Goal: Information Seeking & Learning: Learn about a topic

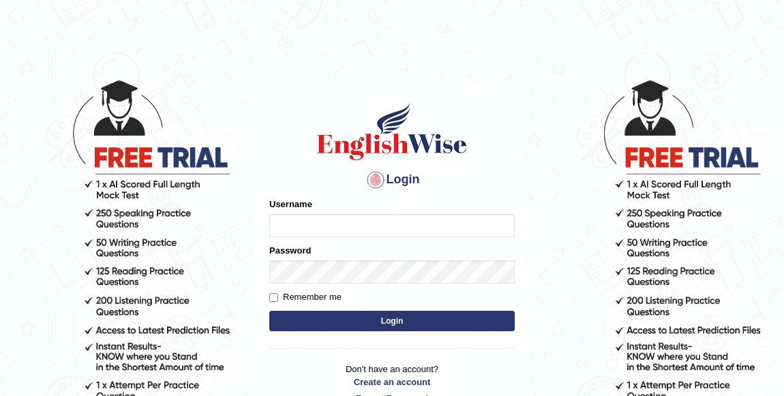
click at [269, 311] on button "Login" at bounding box center [392, 321] width 246 height 20
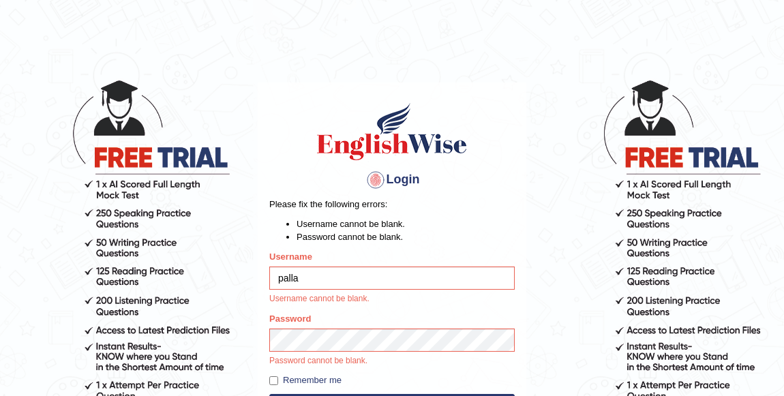
type input "pallavi_parramatta"
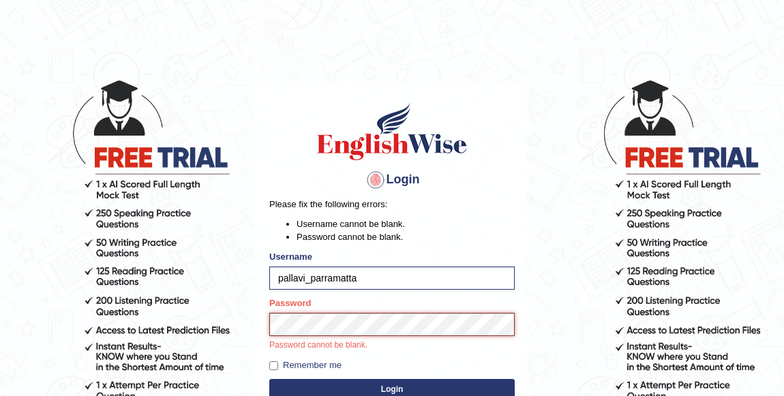
click at [269, 379] on button "Login" at bounding box center [392, 389] width 246 height 20
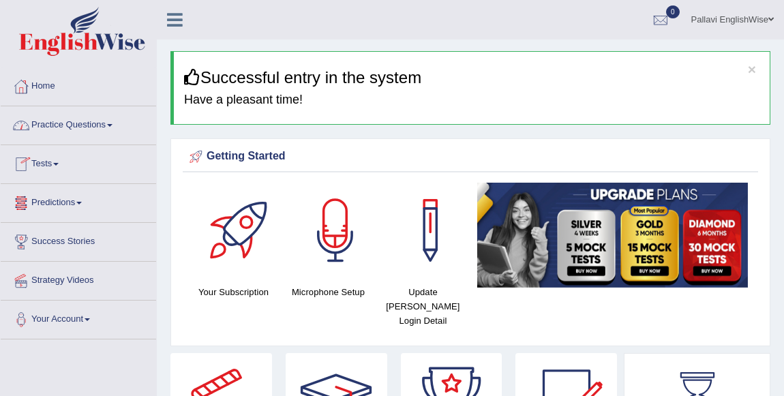
click at [95, 122] on link "Practice Questions" at bounding box center [78, 123] width 155 height 34
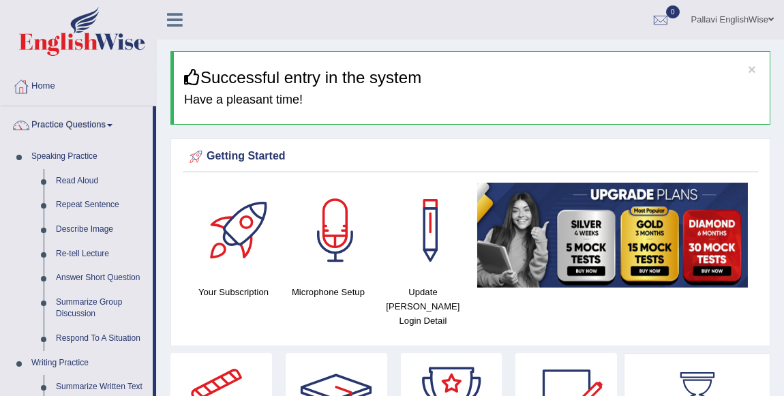
click at [1, 106] on link "Practice Questions" at bounding box center [77, 123] width 152 height 34
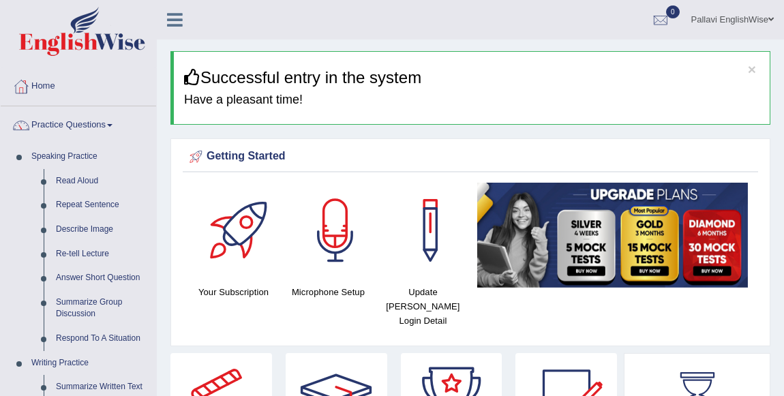
click at [1, 106] on link "Practice Questions" at bounding box center [78, 123] width 155 height 34
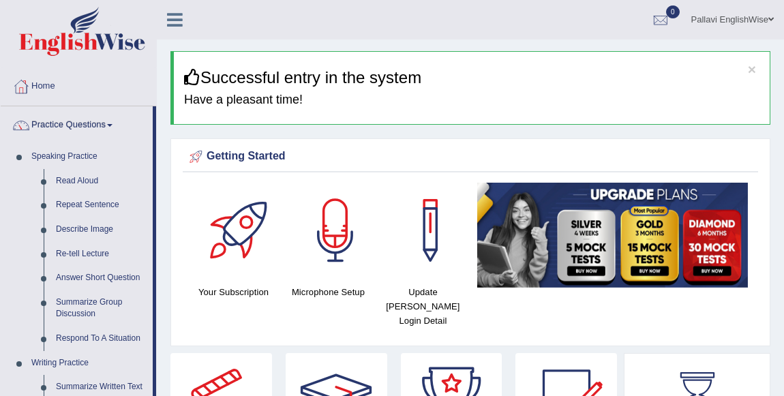
click at [1, 106] on link "Practice Questions" at bounding box center [77, 123] width 152 height 34
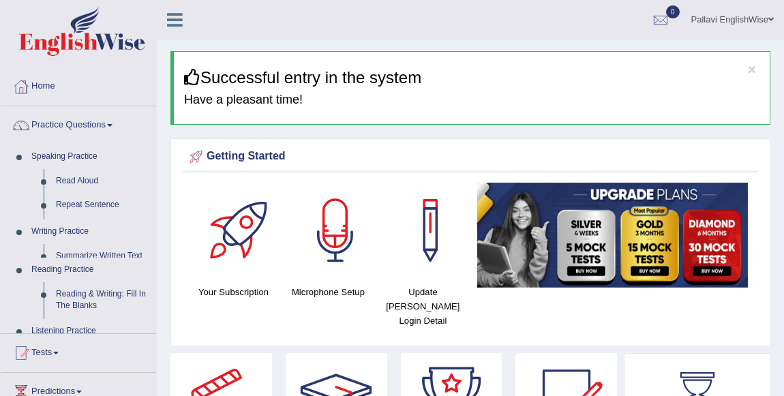
click at [1, 106] on link "Practice Questions" at bounding box center [78, 123] width 155 height 34
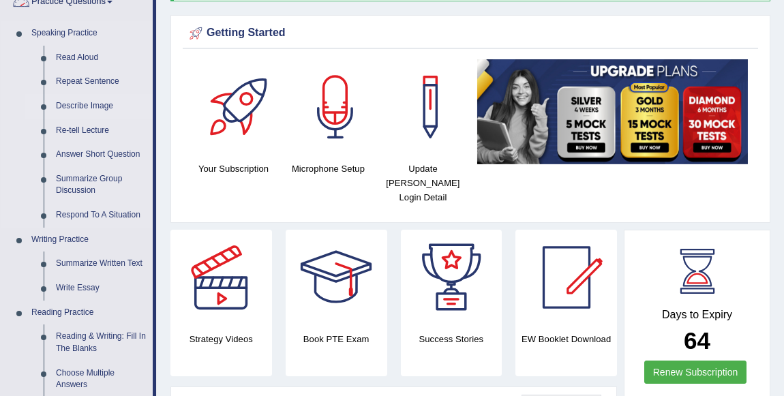
scroll to position [61, 0]
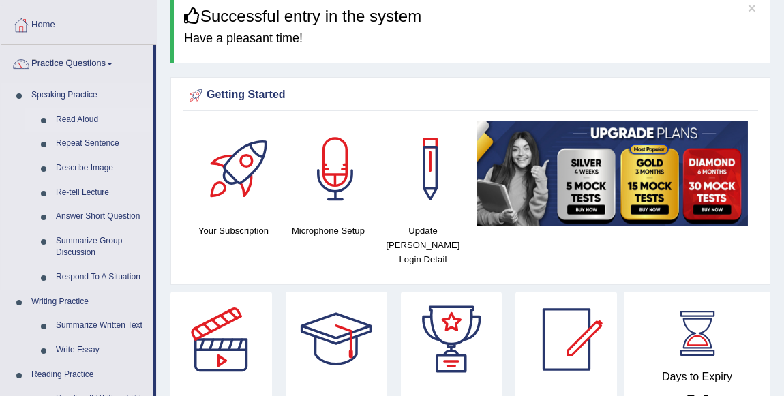
click at [78, 123] on link "Read Aloud" at bounding box center [101, 120] width 103 height 25
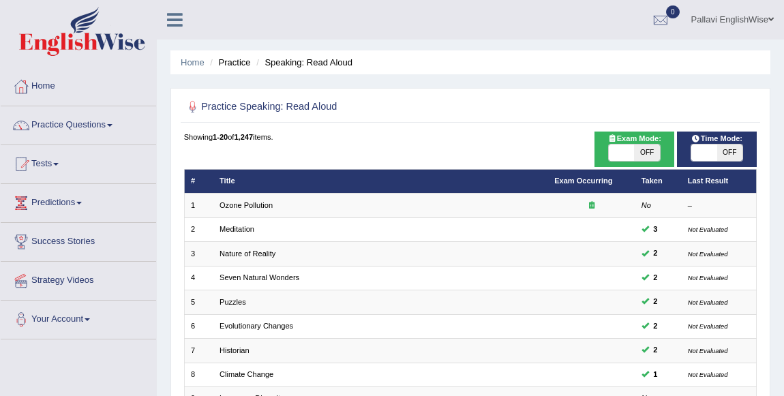
click at [659, 147] on span "OFF" at bounding box center [646, 153] width 25 height 16
checkbox input "true"
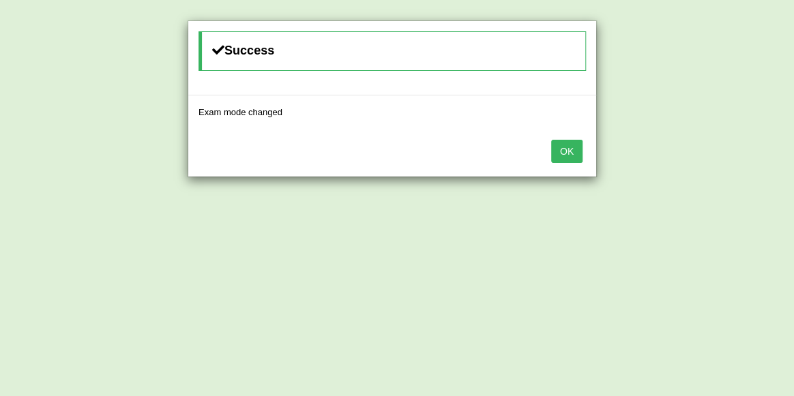
click at [552, 153] on button "OK" at bounding box center [566, 151] width 31 height 23
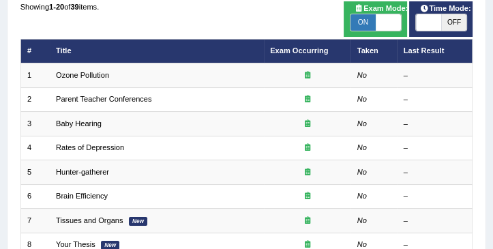
scroll to position [117, 0]
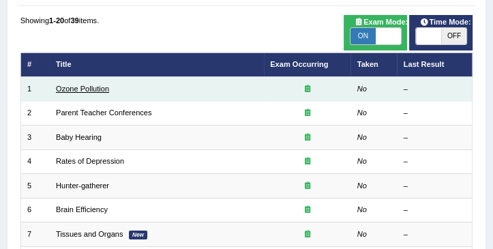
click at [61, 91] on link "Ozone Pollution" at bounding box center [82, 89] width 53 height 8
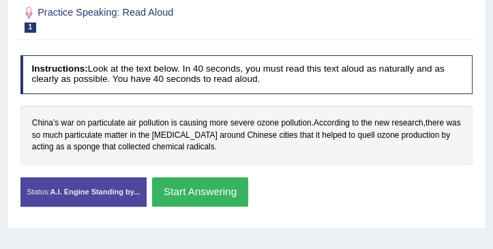
scroll to position [194, 0]
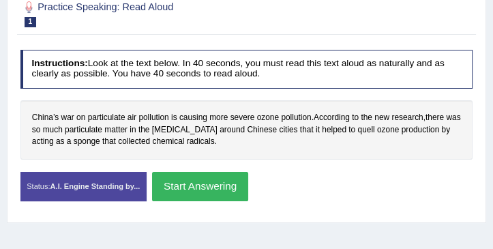
click at [192, 183] on button "Start Answering" at bounding box center [200, 186] width 96 height 29
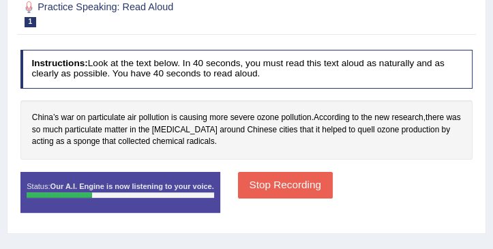
click at [259, 175] on button "Stop Recording" at bounding box center [285, 185] width 95 height 27
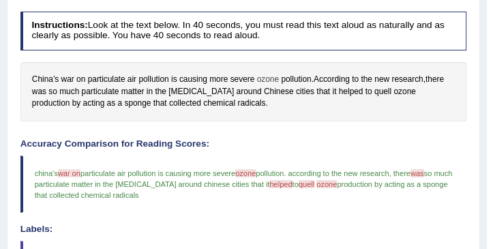
scroll to position [155, 0]
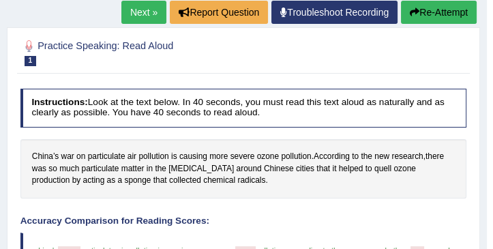
click at [139, 15] on link "Next »" at bounding box center [143, 12] width 45 height 23
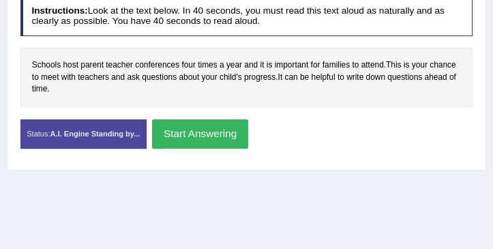
scroll to position [233, 0]
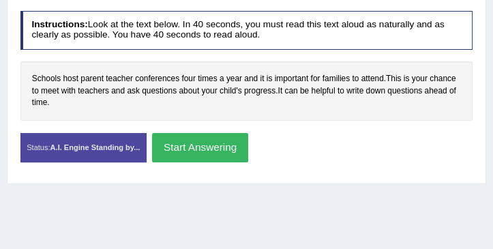
click at [216, 142] on button "Start Answering" at bounding box center [200, 147] width 96 height 29
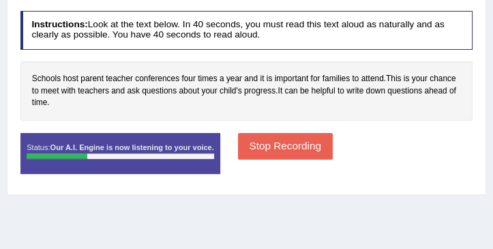
click at [248, 135] on button "Stop Recording" at bounding box center [285, 146] width 95 height 27
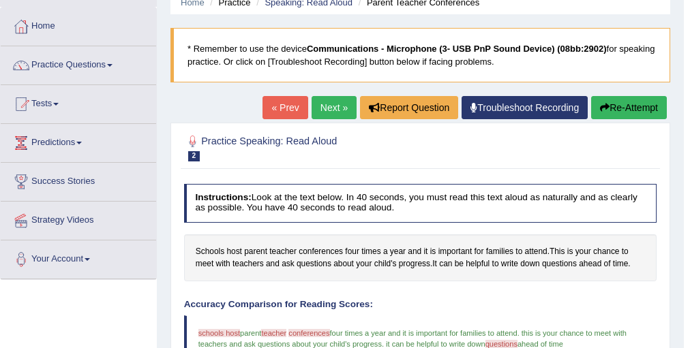
scroll to position [0, 0]
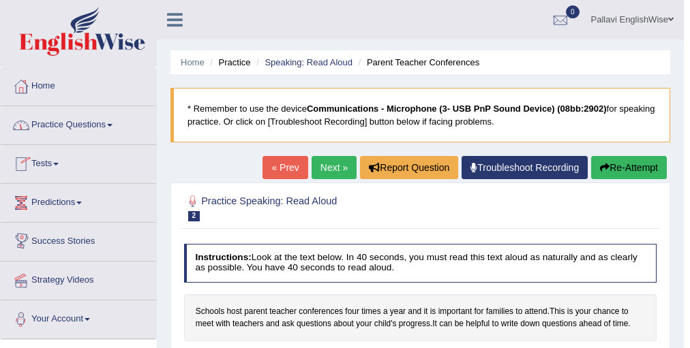
click at [66, 125] on link "Practice Questions" at bounding box center [78, 123] width 155 height 34
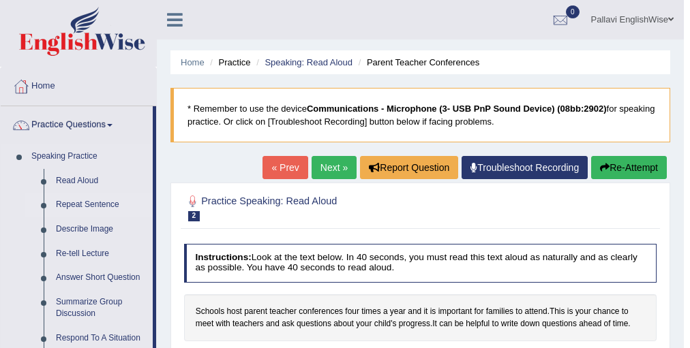
click at [84, 207] on link "Repeat Sentence" at bounding box center [101, 205] width 103 height 25
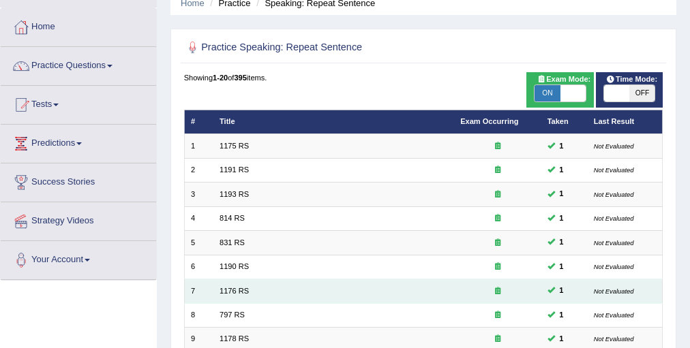
scroll to position [164, 0]
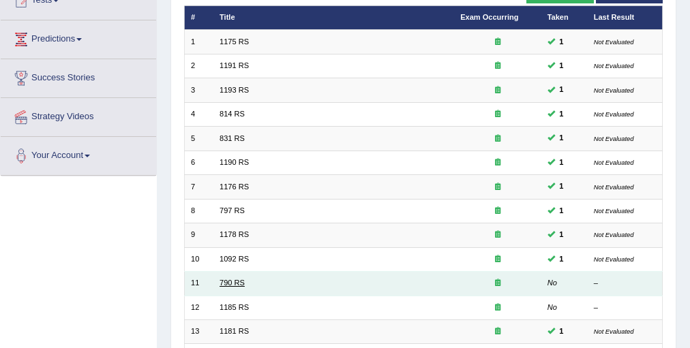
click at [243, 281] on link "790 RS" at bounding box center [232, 283] width 25 height 8
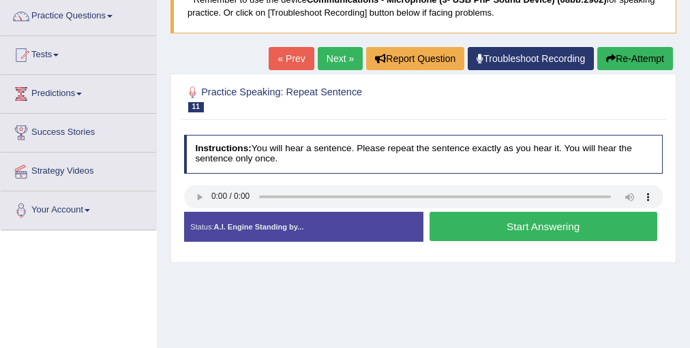
click at [471, 225] on button "Start Answering" at bounding box center [544, 226] width 228 height 29
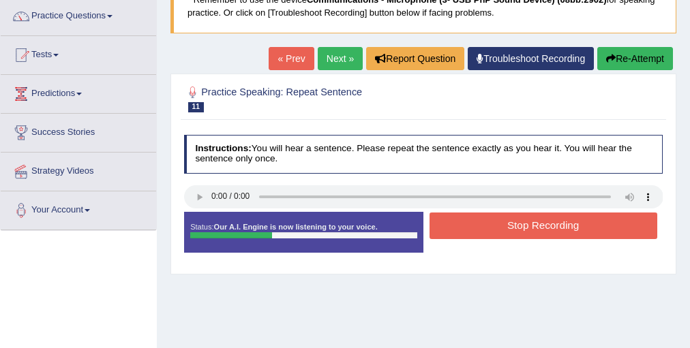
click at [471, 225] on button "Stop Recording" at bounding box center [544, 226] width 228 height 27
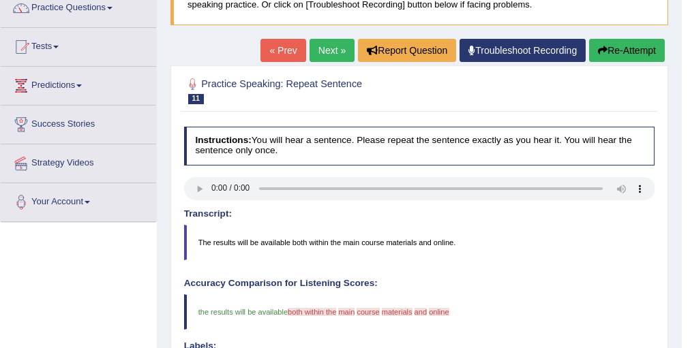
scroll to position [55, 0]
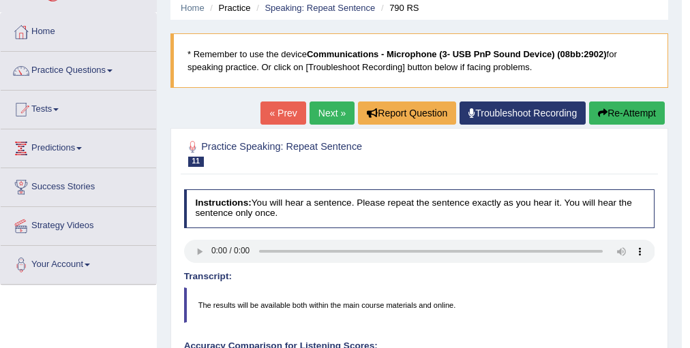
click at [335, 116] on link "Next »" at bounding box center [332, 113] width 45 height 23
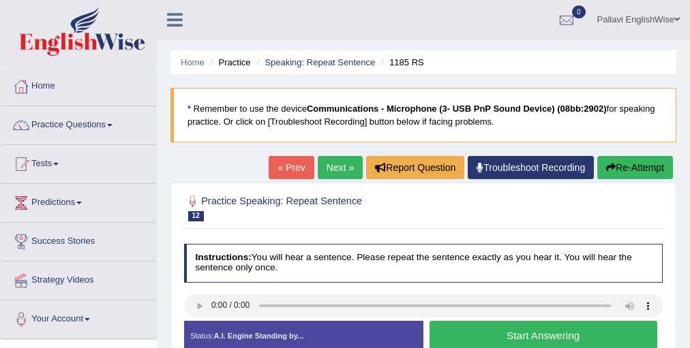
click at [638, 254] on h4 "Instructions: You will hear a sentence. Please repeat the sentence exactly as y…" at bounding box center [423, 263] width 479 height 39
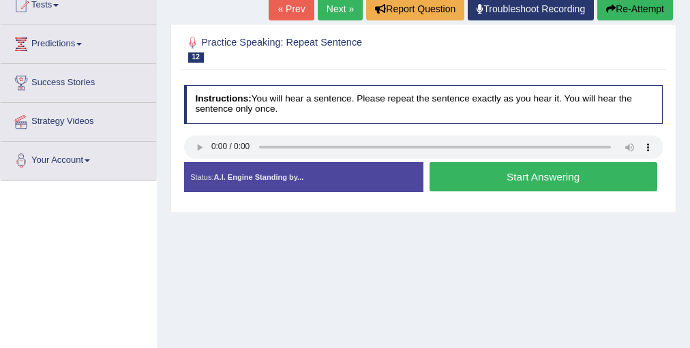
scroll to position [164, 0]
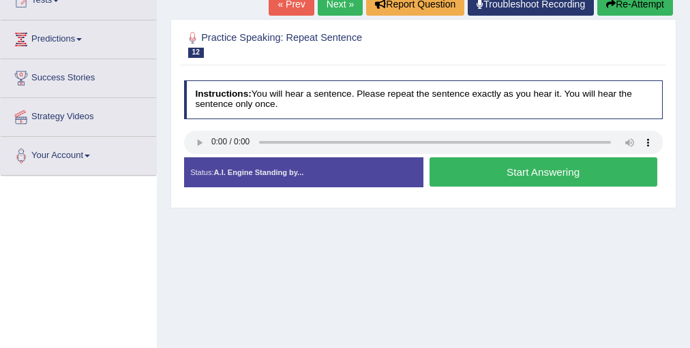
click at [543, 166] on button "Start Answering" at bounding box center [544, 172] width 228 height 29
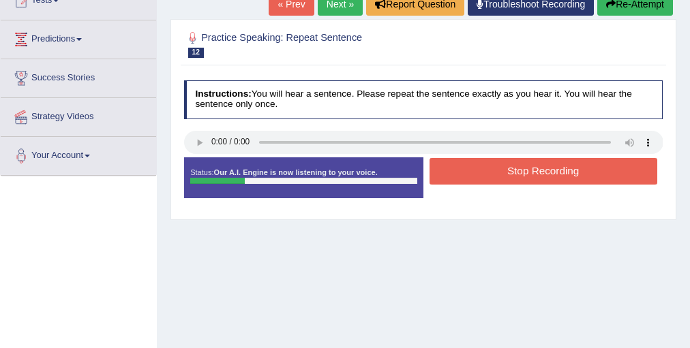
click at [543, 166] on button "Stop Recording" at bounding box center [544, 171] width 228 height 27
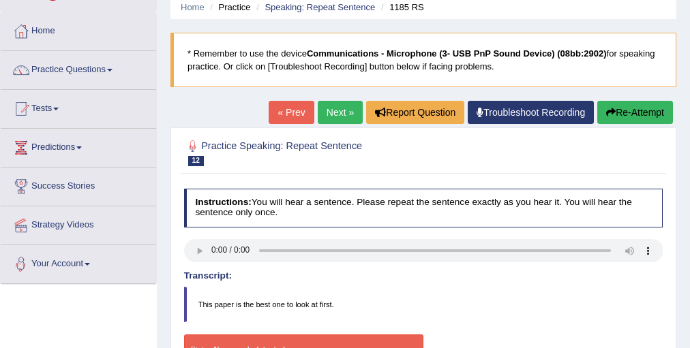
scroll to position [55, 0]
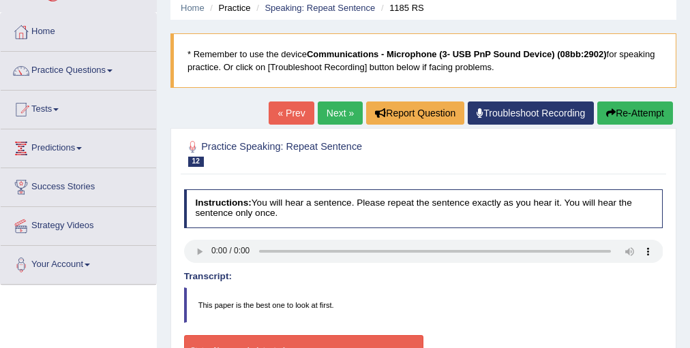
click at [663, 117] on button "Re-Attempt" at bounding box center [635, 113] width 76 height 23
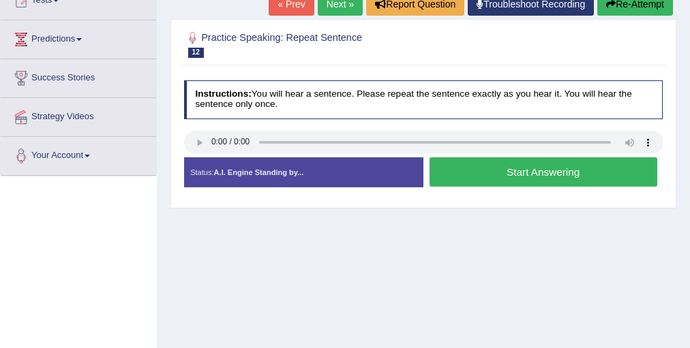
click at [456, 158] on button "Start Answering" at bounding box center [544, 172] width 228 height 29
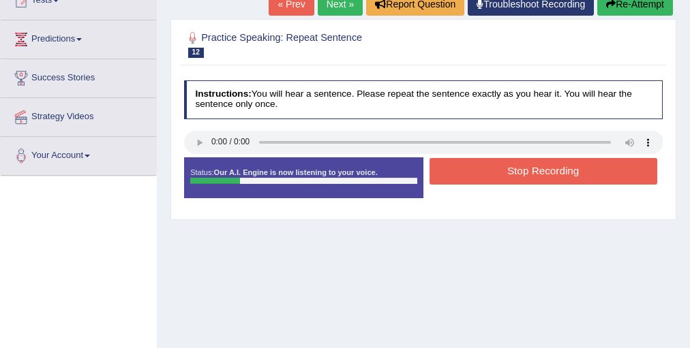
click at [456, 162] on button "Stop Recording" at bounding box center [544, 171] width 228 height 27
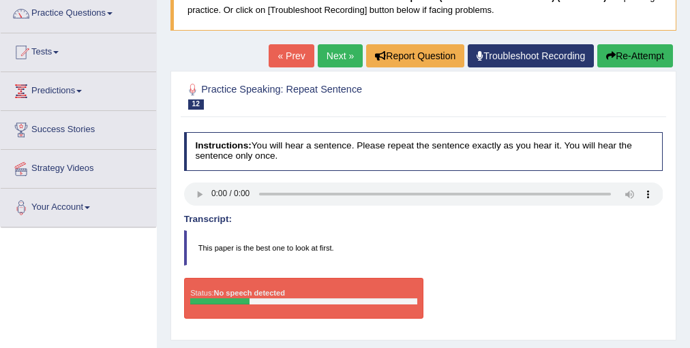
scroll to position [109, 0]
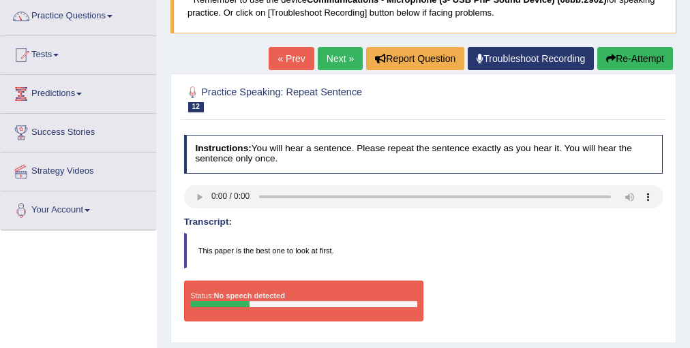
click at [344, 59] on link "Next »" at bounding box center [340, 58] width 45 height 23
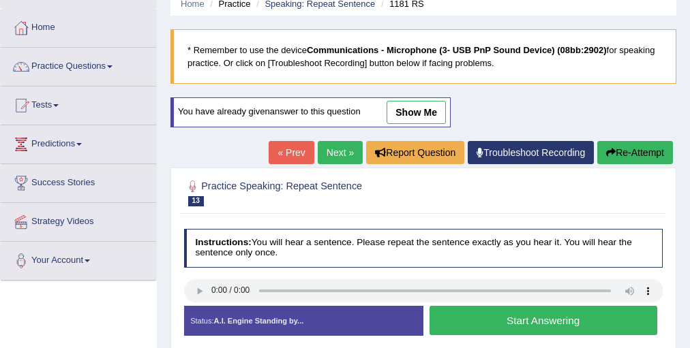
scroll to position [55, 0]
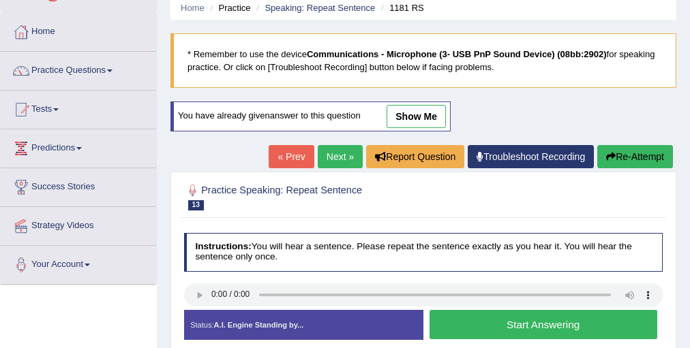
click at [310, 168] on div "« Prev Next » Report Question Troubleshoot Recording Re-Attempt" at bounding box center [473, 158] width 408 height 27
click at [320, 158] on link "Next »" at bounding box center [340, 156] width 45 height 23
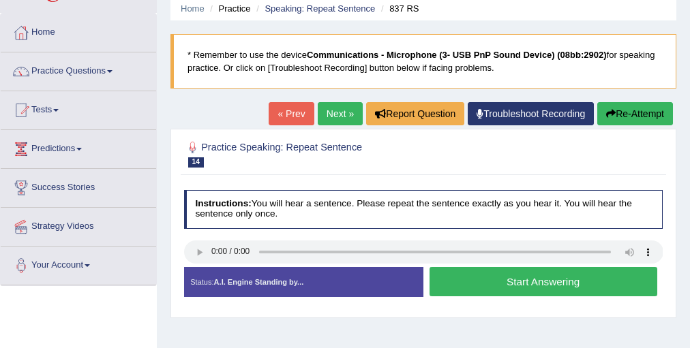
scroll to position [55, 0]
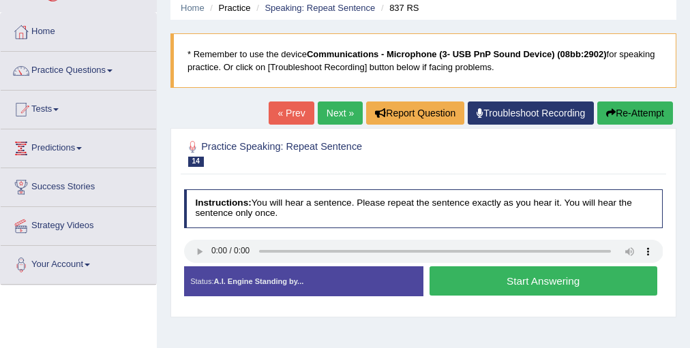
click at [328, 104] on link "Next »" at bounding box center [340, 113] width 45 height 23
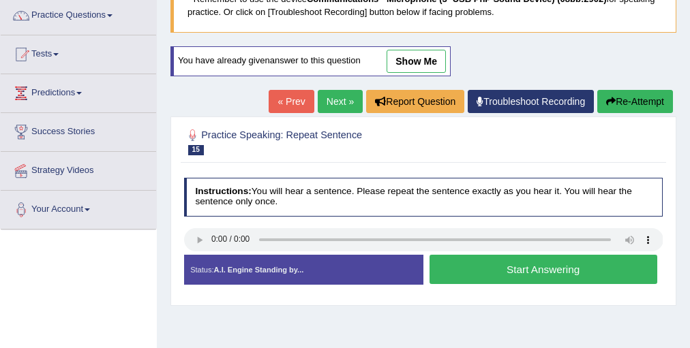
scroll to position [109, 0]
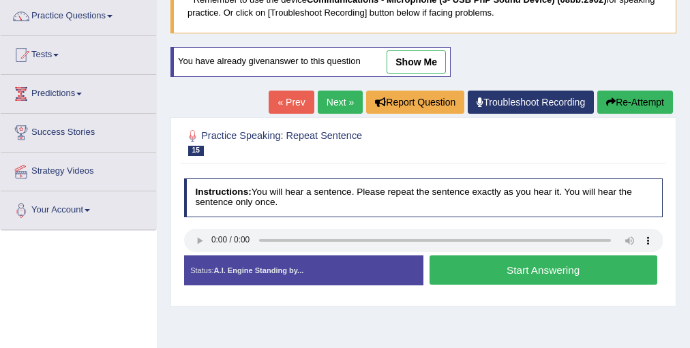
click at [349, 95] on link "Next »" at bounding box center [340, 102] width 45 height 23
click at [344, 87] on div "You have already given answer to this question show me" at bounding box center [311, 69] width 283 height 44
click at [341, 102] on link "Next »" at bounding box center [340, 102] width 45 height 23
click at [335, 104] on link "Next »" at bounding box center [340, 102] width 45 height 23
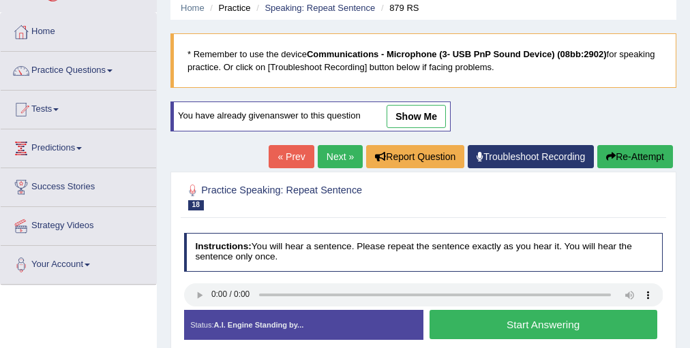
scroll to position [109, 0]
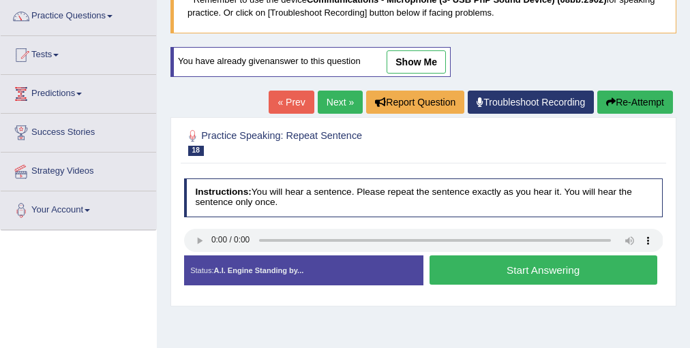
click at [346, 98] on link "Next »" at bounding box center [340, 102] width 45 height 23
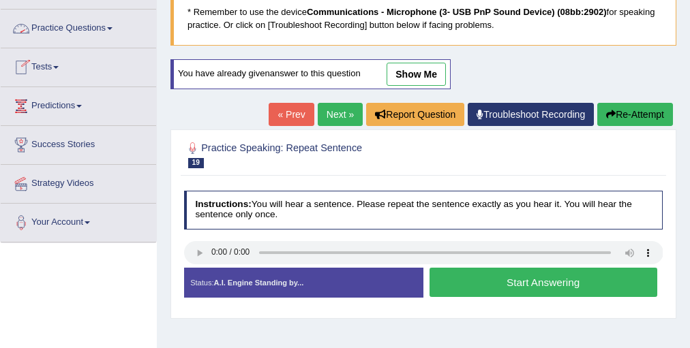
scroll to position [109, 0]
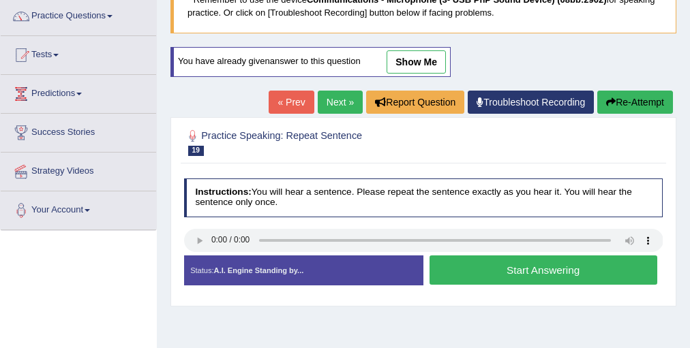
click at [349, 105] on link "Next »" at bounding box center [340, 102] width 45 height 23
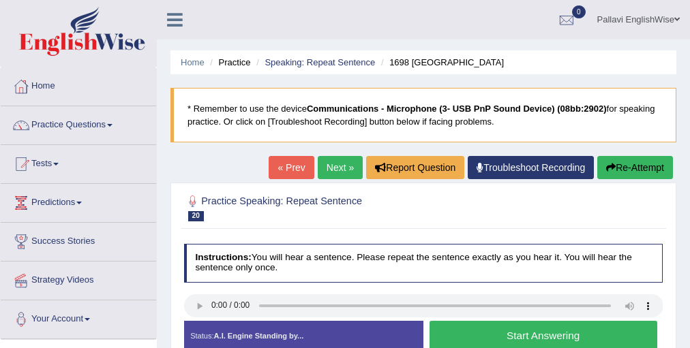
scroll to position [55, 0]
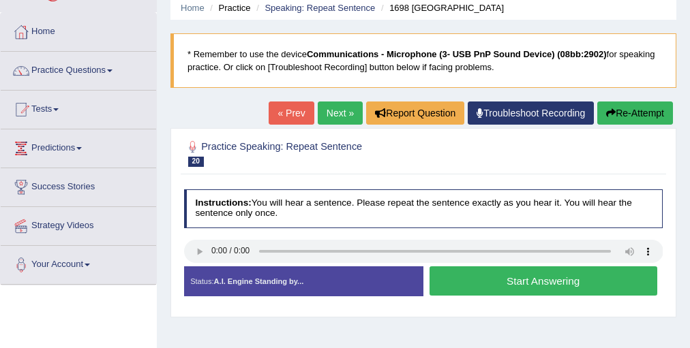
click at [327, 113] on link "Next »" at bounding box center [340, 113] width 45 height 23
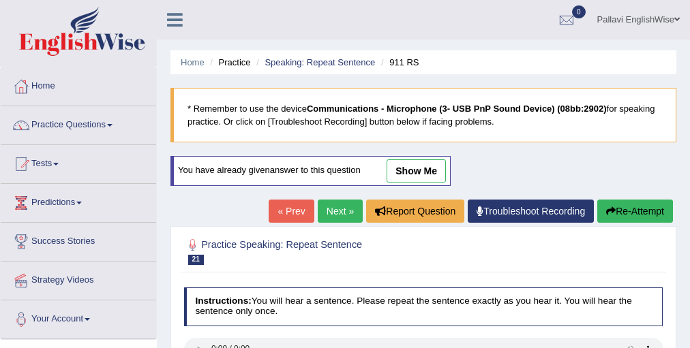
click at [338, 207] on link "Next »" at bounding box center [340, 211] width 45 height 23
click at [90, 129] on link "Practice Questions" at bounding box center [78, 123] width 155 height 34
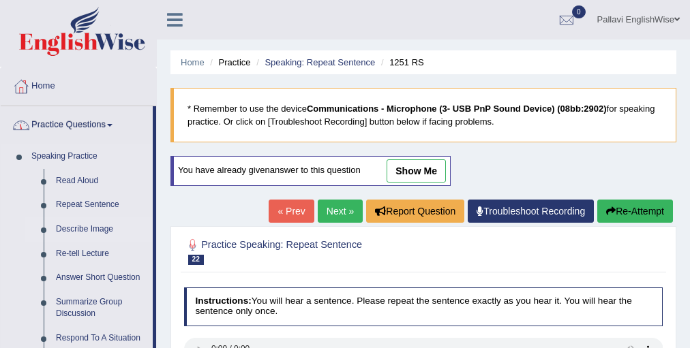
click at [87, 226] on link "Describe Image" at bounding box center [101, 230] width 103 height 25
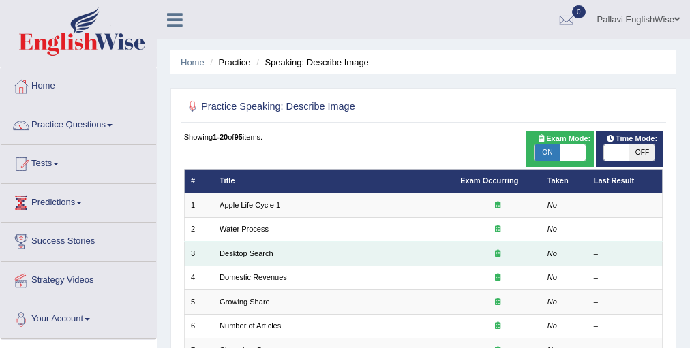
click at [265, 252] on link "Desktop Search" at bounding box center [247, 254] width 54 height 8
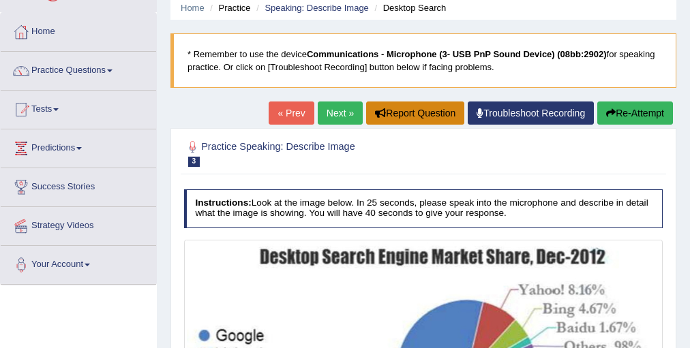
scroll to position [55, 0]
click at [321, 111] on link "Next »" at bounding box center [340, 113] width 45 height 23
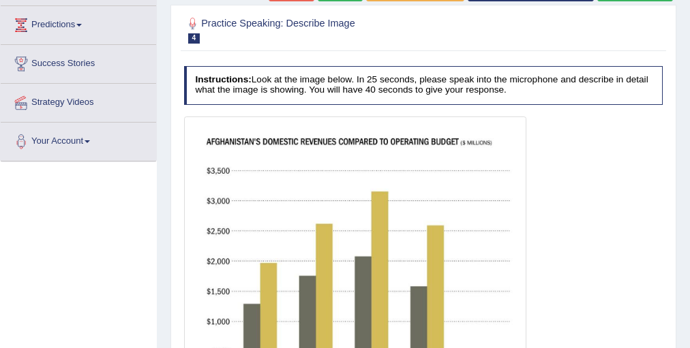
scroll to position [95, 0]
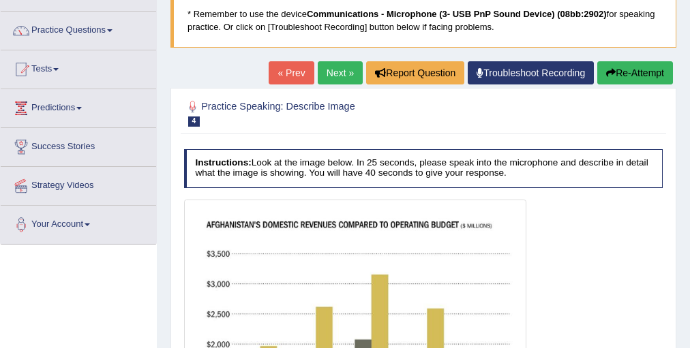
click at [280, 76] on link "« Prev" at bounding box center [291, 72] width 45 height 23
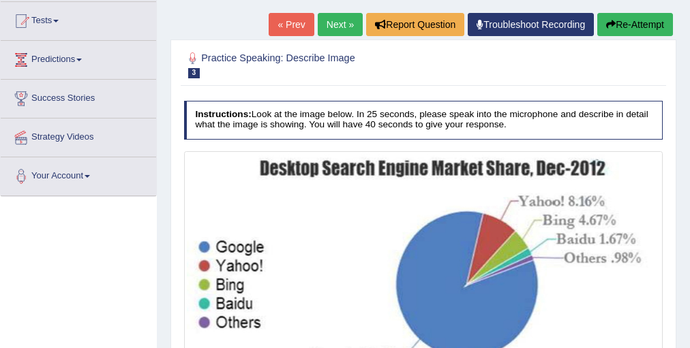
scroll to position [109, 0]
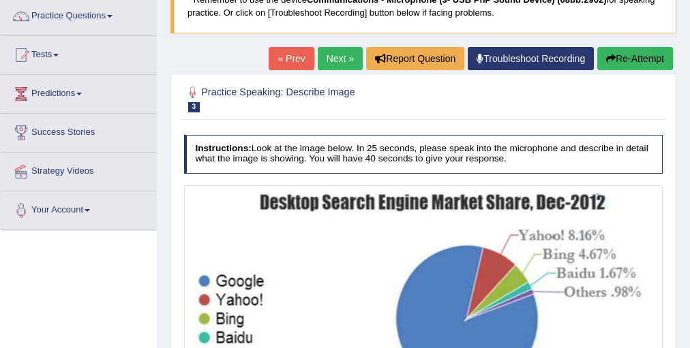
click at [318, 52] on link "Next »" at bounding box center [340, 58] width 45 height 23
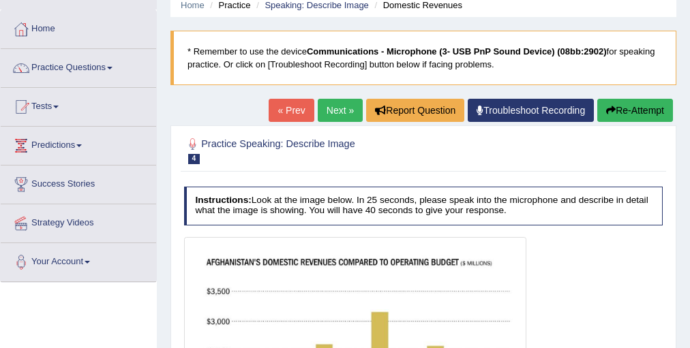
scroll to position [55, 0]
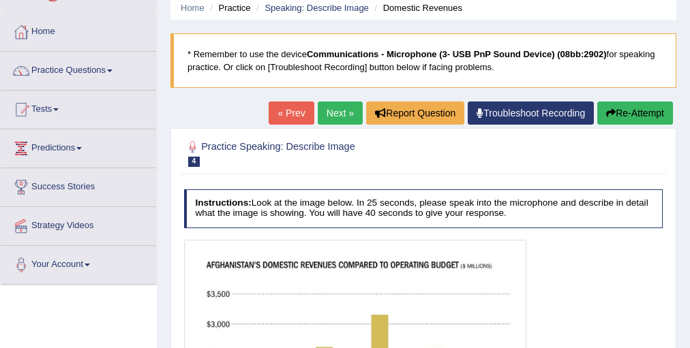
click at [330, 115] on link "Next »" at bounding box center [340, 113] width 45 height 23
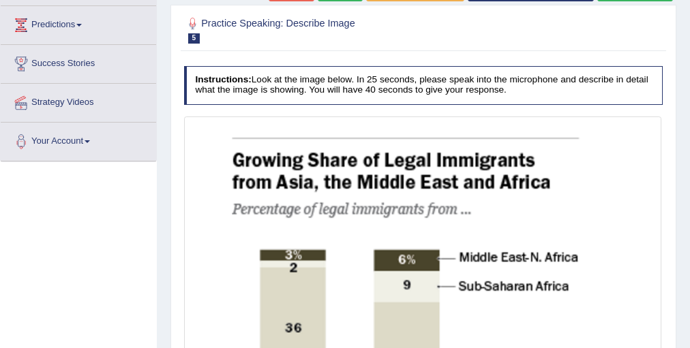
scroll to position [120, 0]
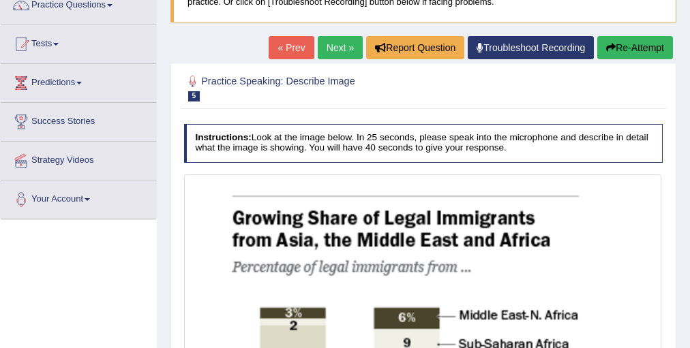
click at [318, 49] on link "Next »" at bounding box center [340, 47] width 45 height 23
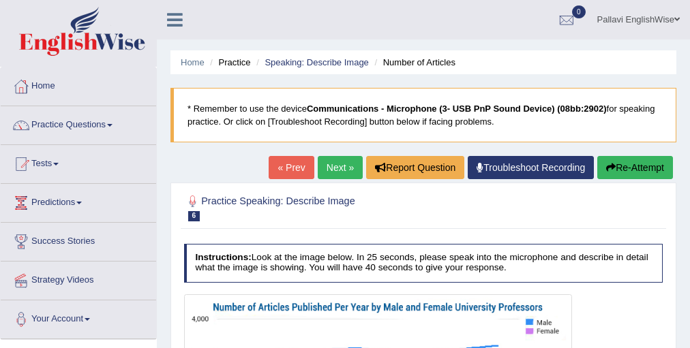
drag, startPoint x: 374, startPoint y: 1, endPoint x: 76, endPoint y: 128, distance: 323.3
click at [76, 128] on link "Practice Questions" at bounding box center [78, 123] width 155 height 34
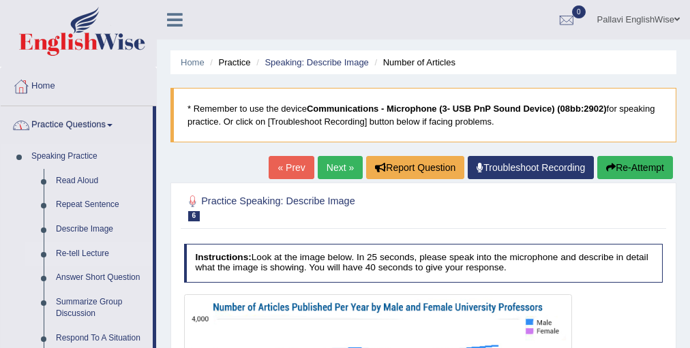
click at [85, 247] on link "Re-tell Lecture" at bounding box center [101, 254] width 103 height 25
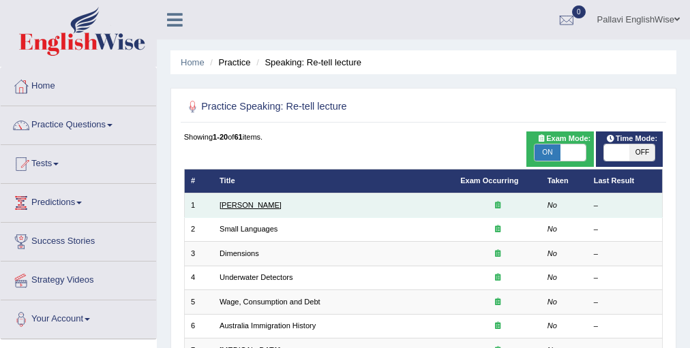
click at [256, 207] on link "[PERSON_NAME]" at bounding box center [251, 205] width 62 height 8
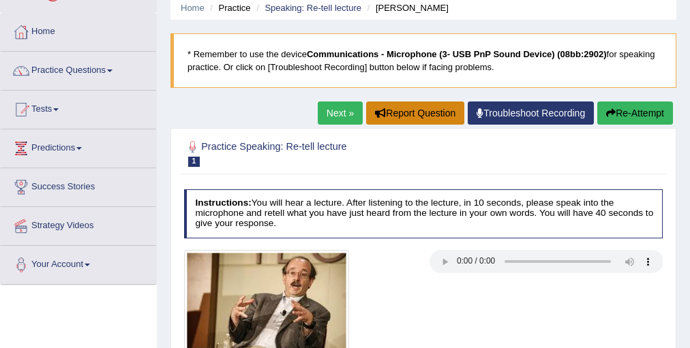
scroll to position [55, 0]
click at [320, 113] on link "Next »" at bounding box center [340, 113] width 45 height 23
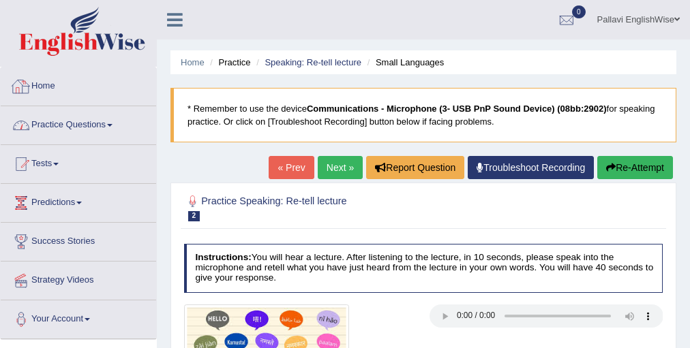
click at [103, 123] on link "Practice Questions" at bounding box center [78, 123] width 155 height 34
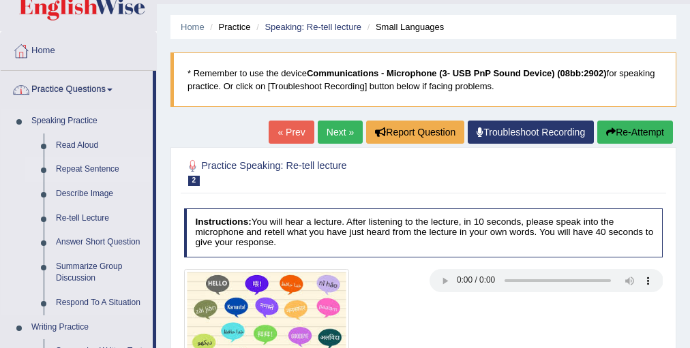
scroll to position [55, 0]
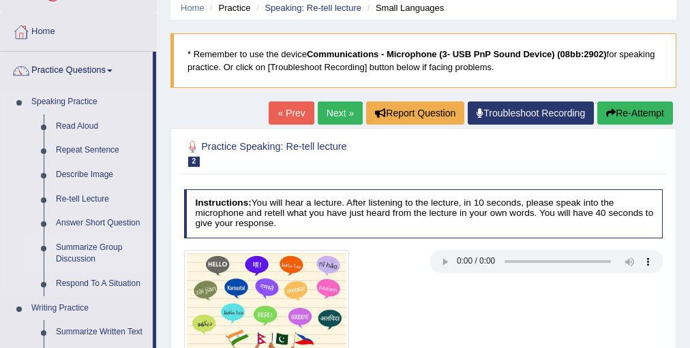
click at [90, 248] on link "Summarize Group Discussion" at bounding box center [101, 254] width 103 height 36
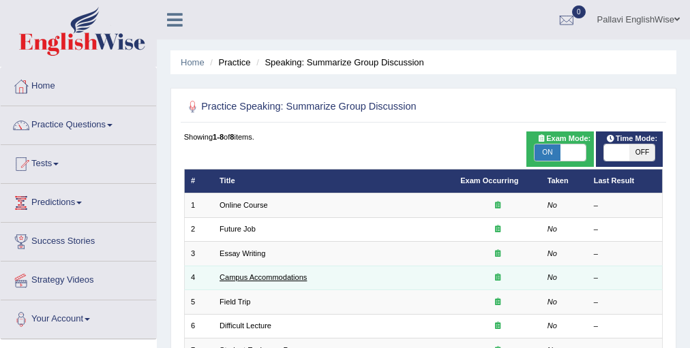
click at [295, 279] on link "Campus Accommodations" at bounding box center [263, 277] width 87 height 8
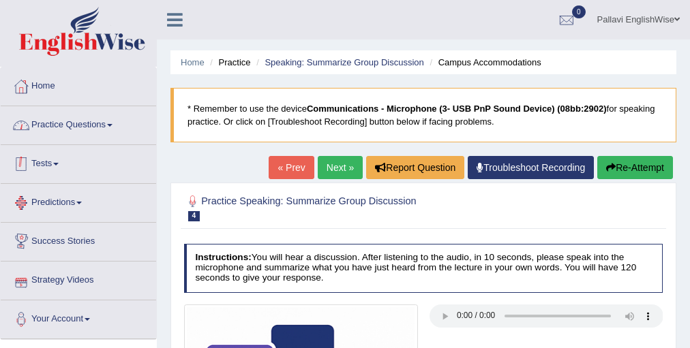
click at [55, 126] on link "Practice Questions" at bounding box center [78, 123] width 155 height 34
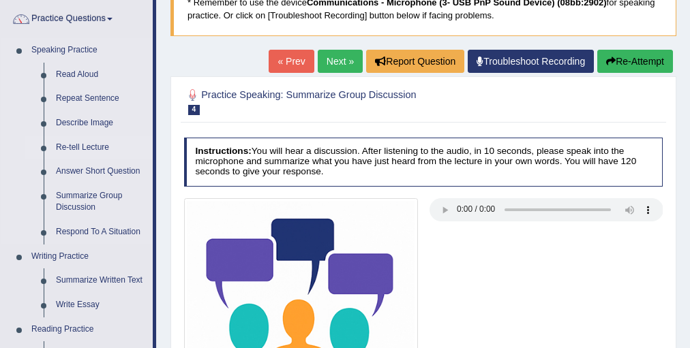
scroll to position [109, 0]
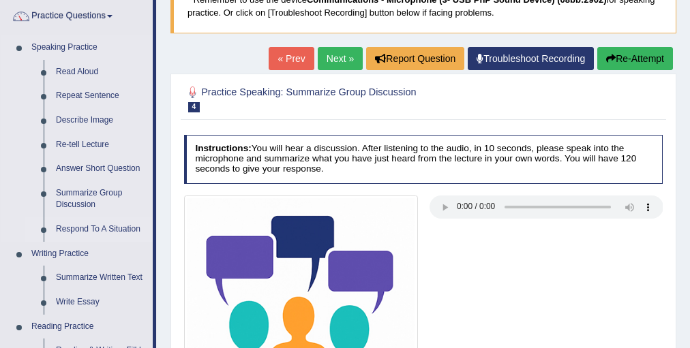
click at [100, 229] on link "Respond To A Situation" at bounding box center [101, 230] width 103 height 25
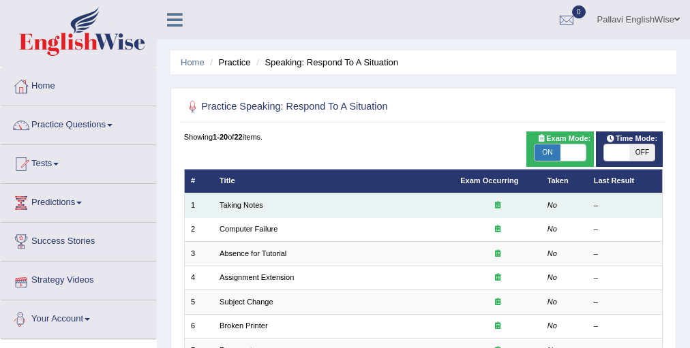
click at [252, 196] on td "Taking Notes" at bounding box center [333, 206] width 241 height 24
click at [247, 203] on link "Taking Notes" at bounding box center [242, 205] width 44 height 8
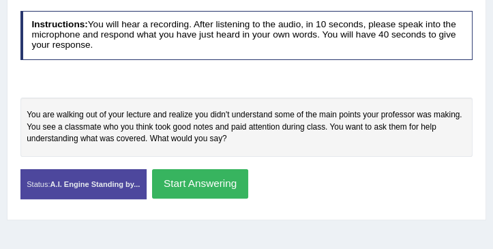
scroll to position [273, 0]
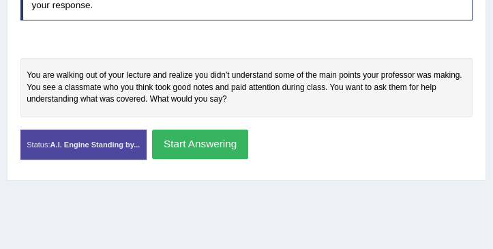
drag, startPoint x: 331, startPoint y: 83, endPoint x: 118, endPoint y: 93, distance: 213.7
click at [115, 93] on div "You are walking out of your lecture and realize you didn't understand some of t…" at bounding box center [246, 87] width 453 height 59
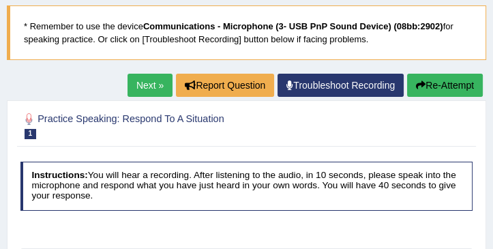
scroll to position [78, 0]
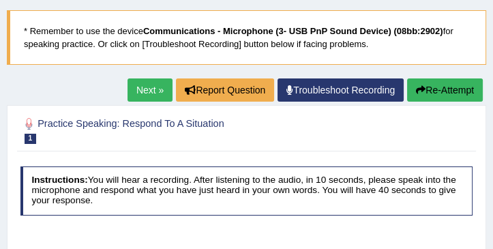
click at [148, 89] on link "Next »" at bounding box center [150, 89] width 45 height 23
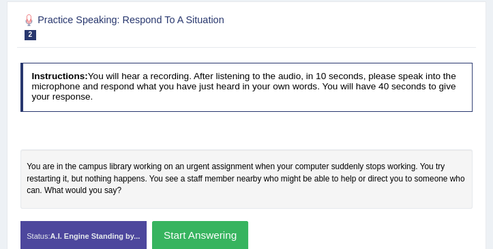
scroll to position [194, 0]
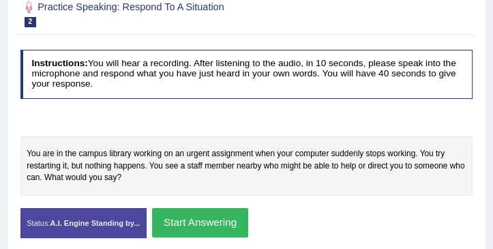
drag, startPoint x: 295, startPoint y: 154, endPoint x: 413, endPoint y: 157, distance: 118.0
click at [413, 157] on div "You are in the campus library working on an urgent assignment when your compute…" at bounding box center [246, 165] width 453 height 59
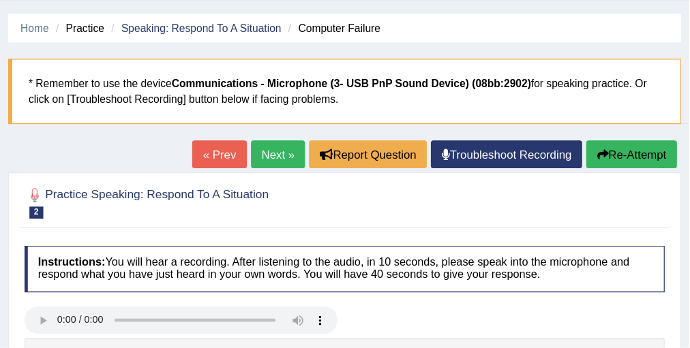
scroll to position [39, 0]
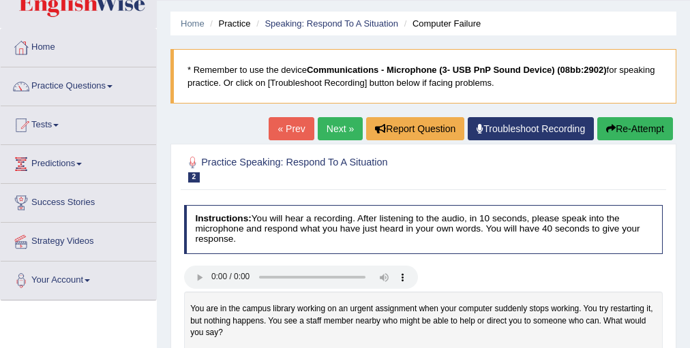
drag, startPoint x: 460, startPoint y: 3, endPoint x: 38, endPoint y: 76, distance: 428.4
click at [38, 76] on link "Practice Questions" at bounding box center [78, 85] width 155 height 34
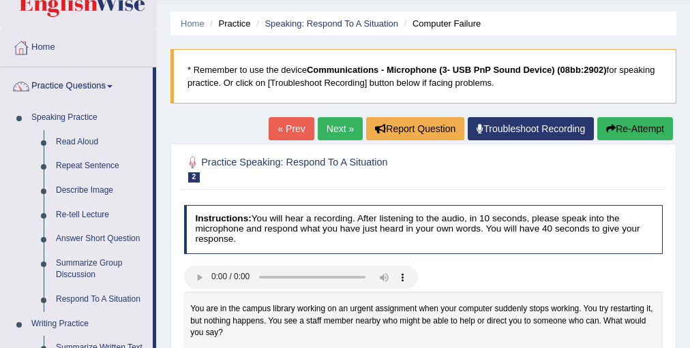
click at [107, 233] on link "Answer Short Question" at bounding box center [101, 239] width 103 height 25
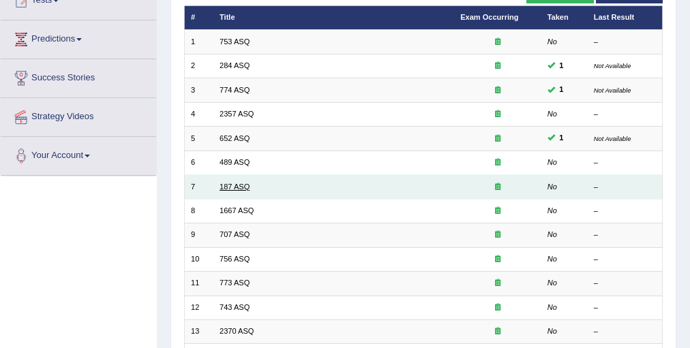
click at [243, 183] on link "187 ASQ" at bounding box center [235, 187] width 30 height 8
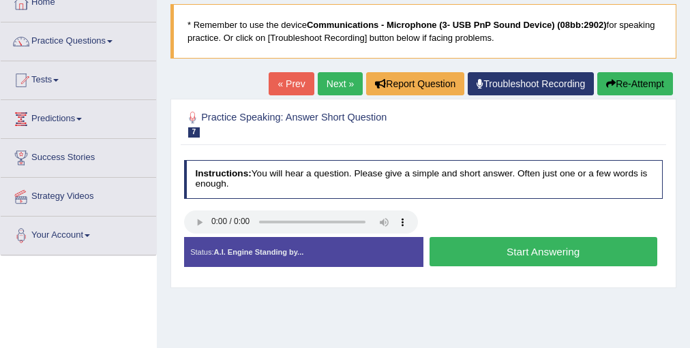
scroll to position [109, 0]
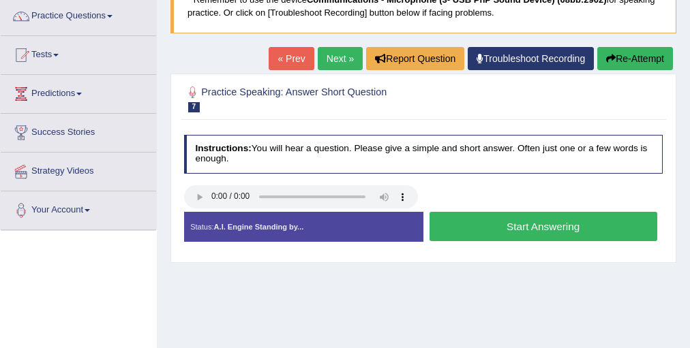
click at [495, 219] on button "Start Answering" at bounding box center [544, 226] width 228 height 29
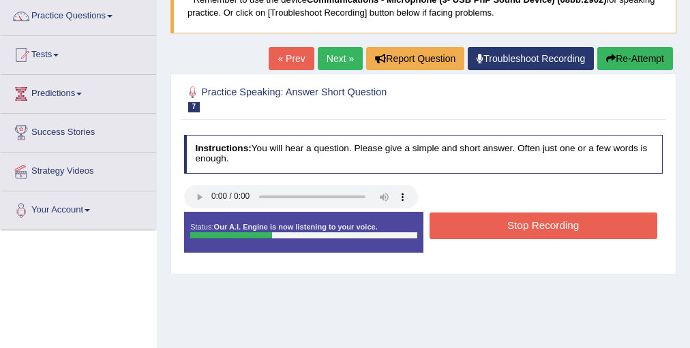
click at [495, 219] on button "Stop Recording" at bounding box center [544, 226] width 228 height 27
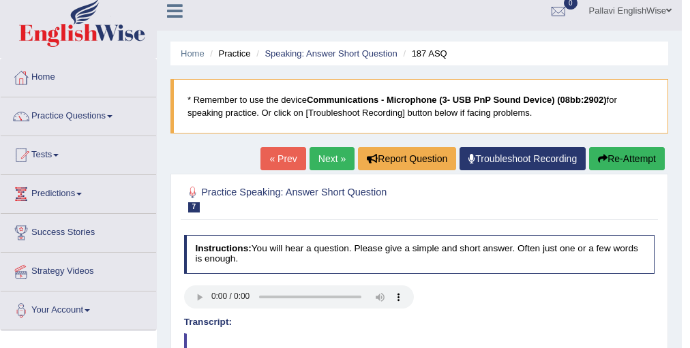
scroll to position [0, 0]
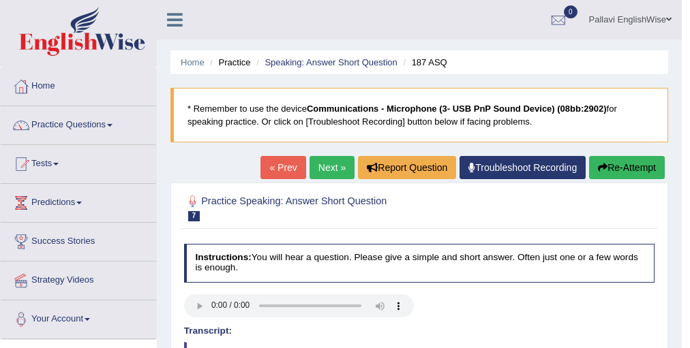
click at [325, 175] on link "Next »" at bounding box center [332, 167] width 45 height 23
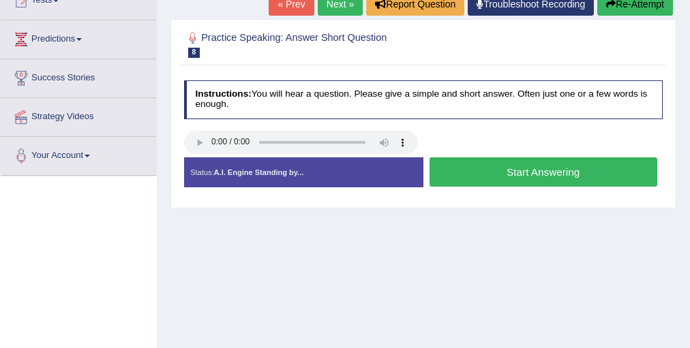
click at [460, 170] on button "Start Answering" at bounding box center [544, 172] width 228 height 29
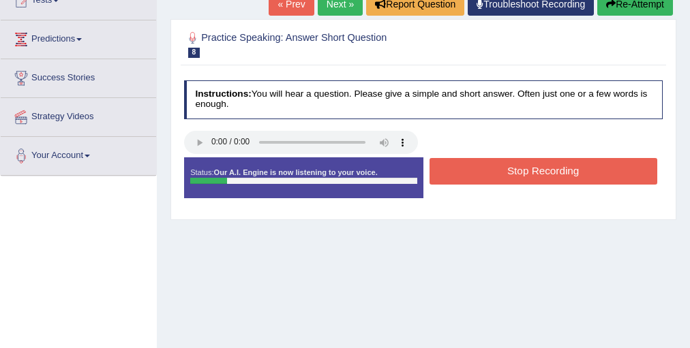
click at [460, 170] on button "Stop Recording" at bounding box center [544, 171] width 228 height 27
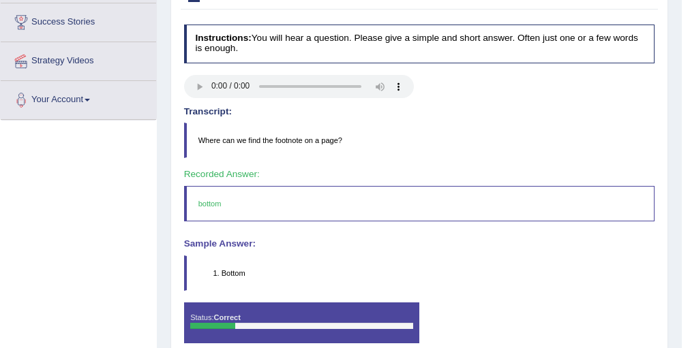
scroll to position [40, 0]
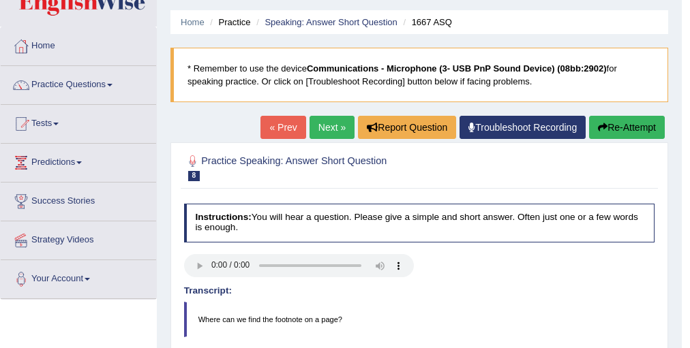
click at [315, 119] on link "Next »" at bounding box center [332, 127] width 45 height 23
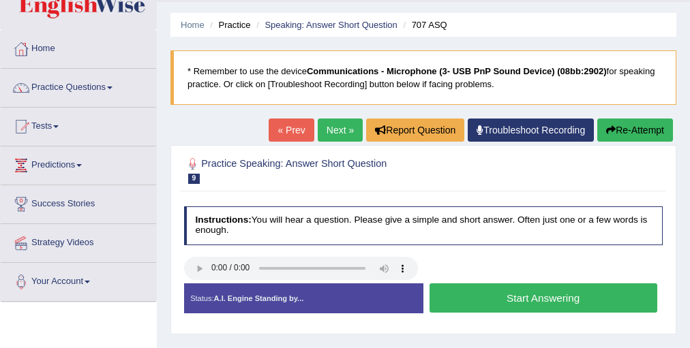
scroll to position [55, 0]
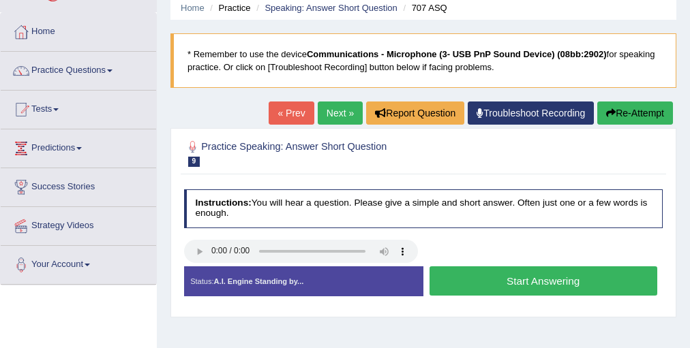
click at [625, 280] on button "Start Answering" at bounding box center [544, 281] width 228 height 29
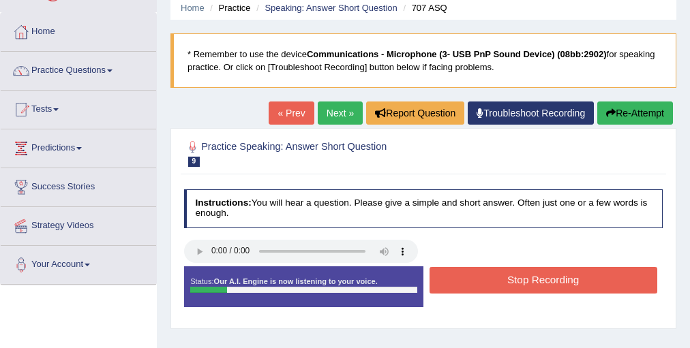
click at [625, 280] on button "Stop Recording" at bounding box center [544, 280] width 228 height 27
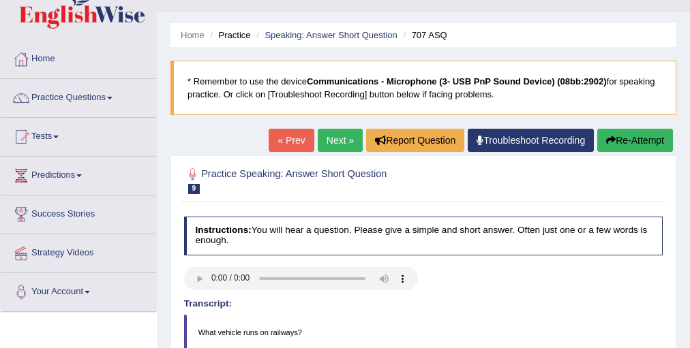
scroll to position [0, 0]
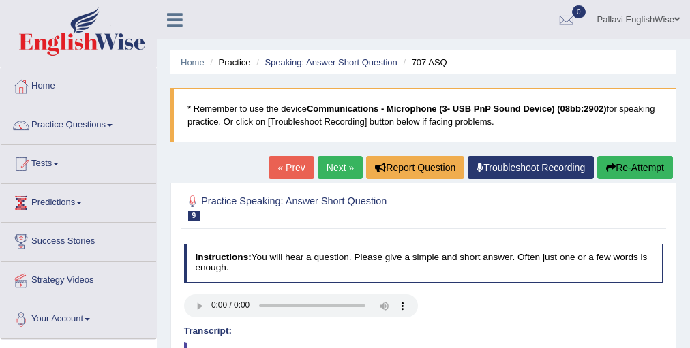
click at [672, 20] on link "Pallavi EnglishWise" at bounding box center [638, 17] width 103 height 35
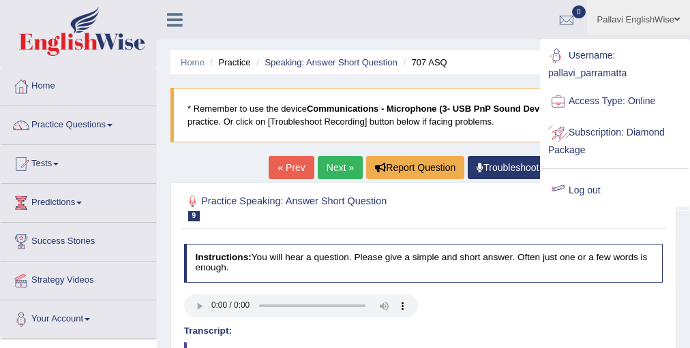
click at [614, 183] on link "Log out" at bounding box center [614, 190] width 147 height 31
